Goal: Transaction & Acquisition: Subscribe to service/newsletter

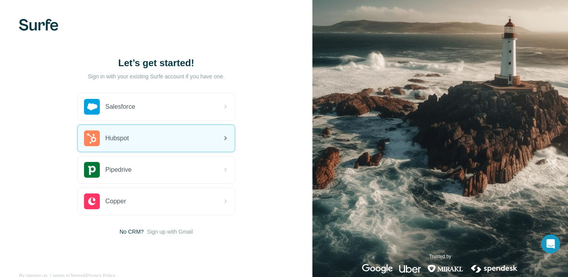
click at [95, 141] on img at bounding box center [92, 139] width 16 height 16
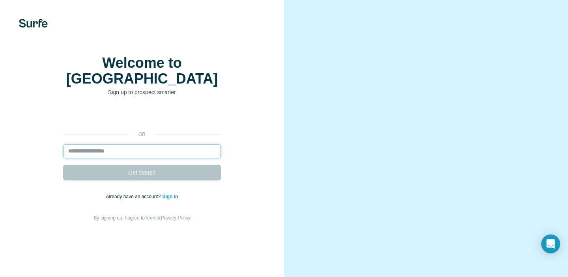
click at [127, 159] on input "email" at bounding box center [142, 151] width 158 height 14
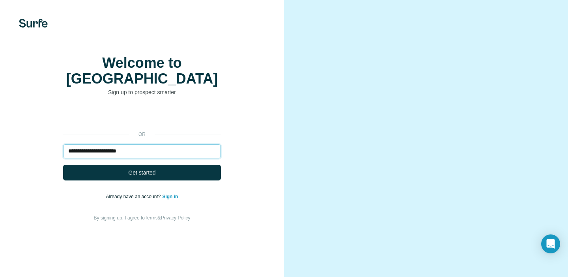
type input "**********"
click at [63, 165] on button "Get started" at bounding box center [142, 173] width 158 height 16
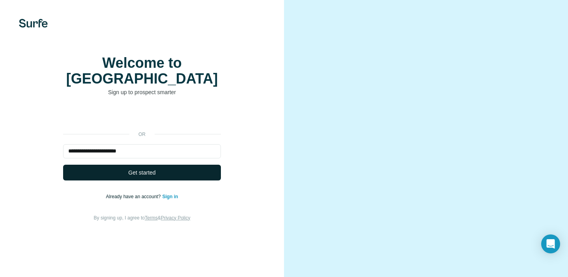
click at [174, 180] on button "Get started" at bounding box center [142, 173] width 158 height 16
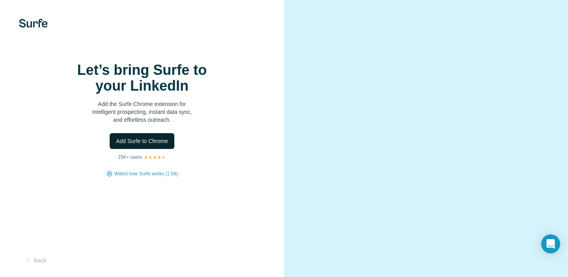
click at [149, 145] on span "Add Surfe to Chrome" at bounding box center [142, 141] width 52 height 8
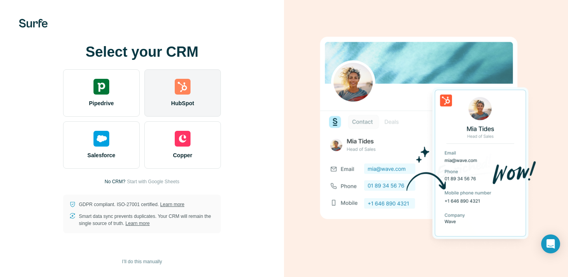
click at [181, 88] on div at bounding box center [183, 87] width 16 height 16
